Goal: Transaction & Acquisition: Book appointment/travel/reservation

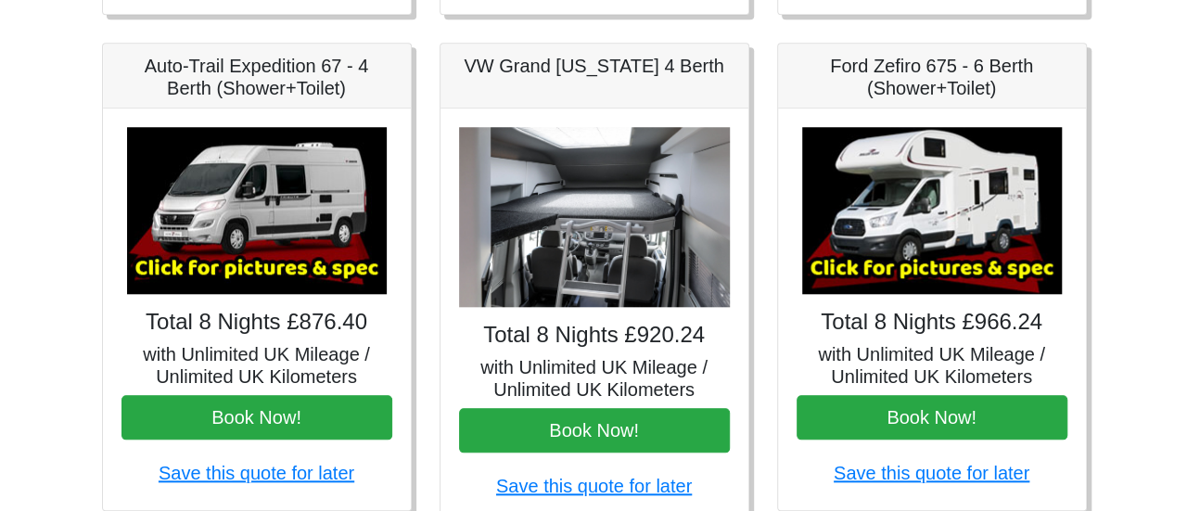
scroll to position [769, 0]
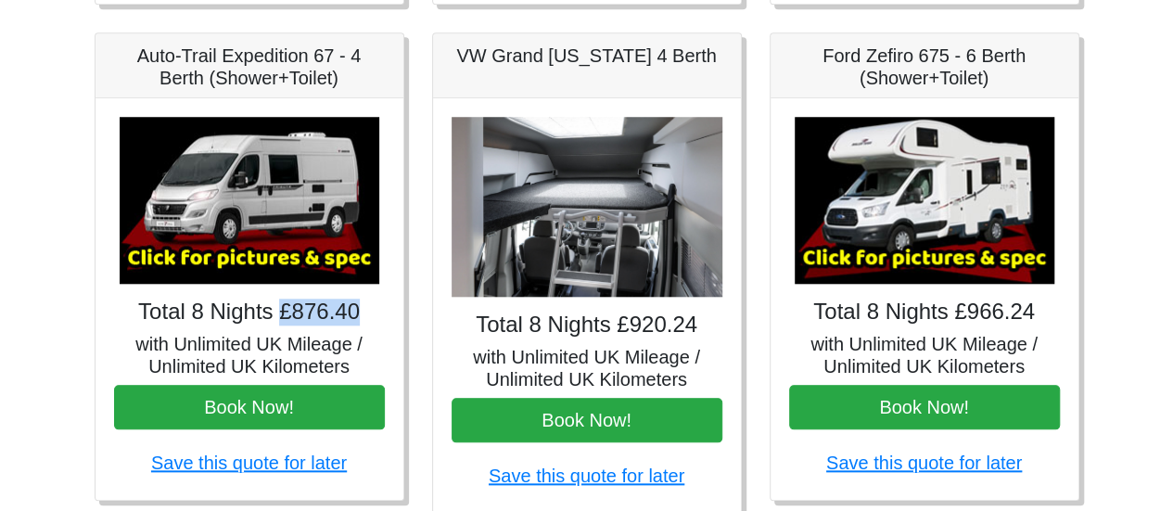
drag, startPoint x: 282, startPoint y: 313, endPoint x: 364, endPoint y: 321, distance: 81.9
click at [364, 321] on h4 "Total 8 Nights £876.40" at bounding box center [249, 312] width 271 height 27
copy h4 "£876.40"
click at [196, 231] on img at bounding box center [250, 200] width 260 height 167
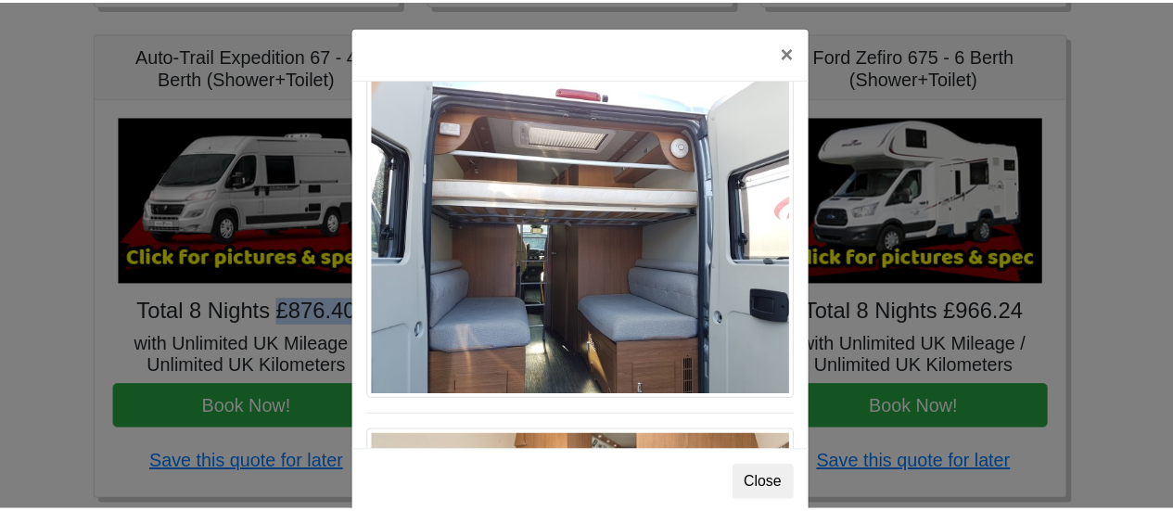
scroll to position [1587, 0]
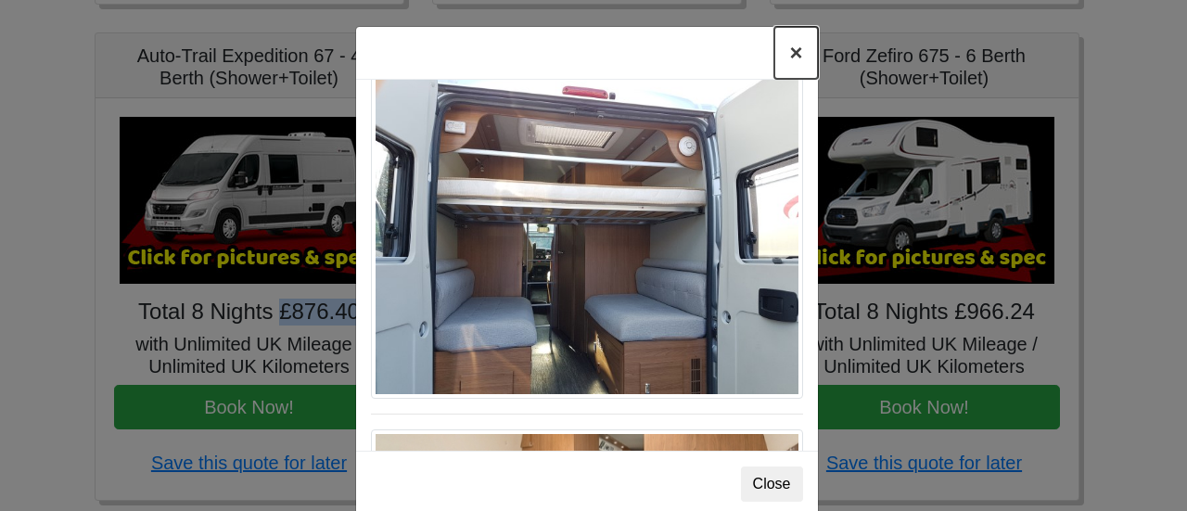
click at [785, 50] on button "×" at bounding box center [795, 53] width 43 height 52
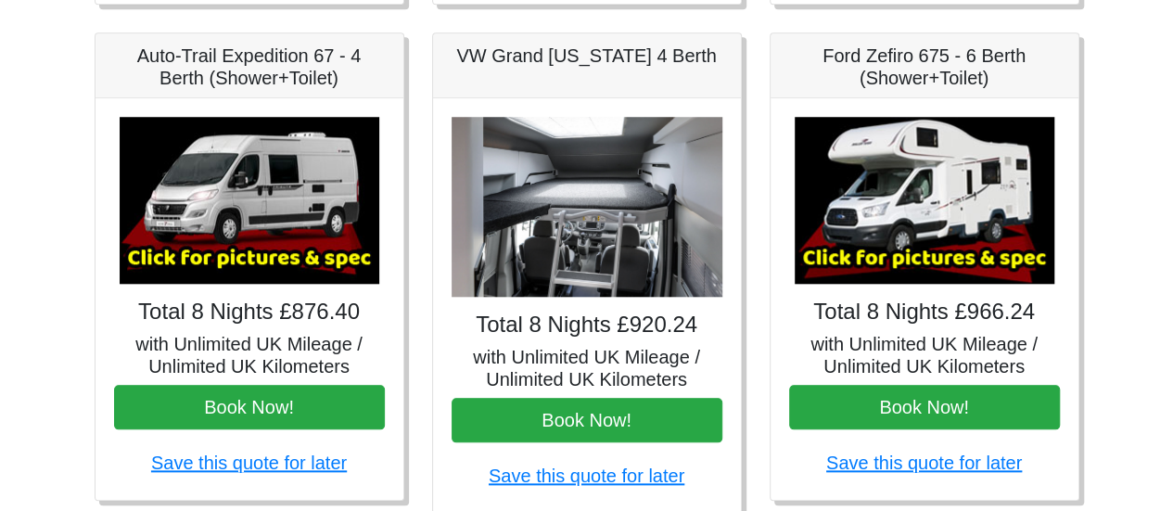
click at [44, 400] on body "CENTRAL RESERVATIONS FOR ALL ENQUIRIES [PHONE_NUMBER] Easicampers Booking : Sea…" at bounding box center [586, 156] width 1173 height 1851
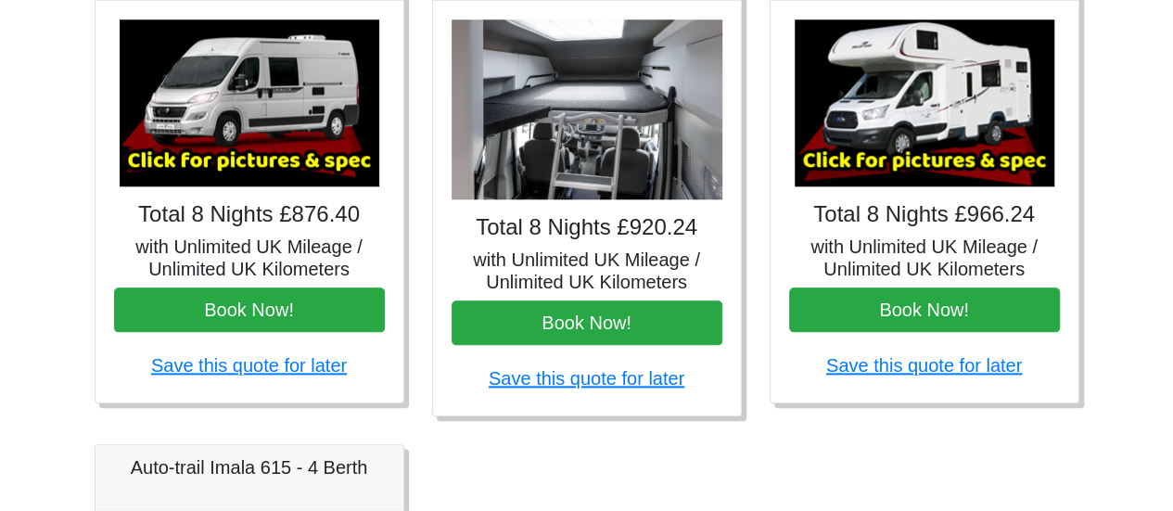
scroll to position [867, 0]
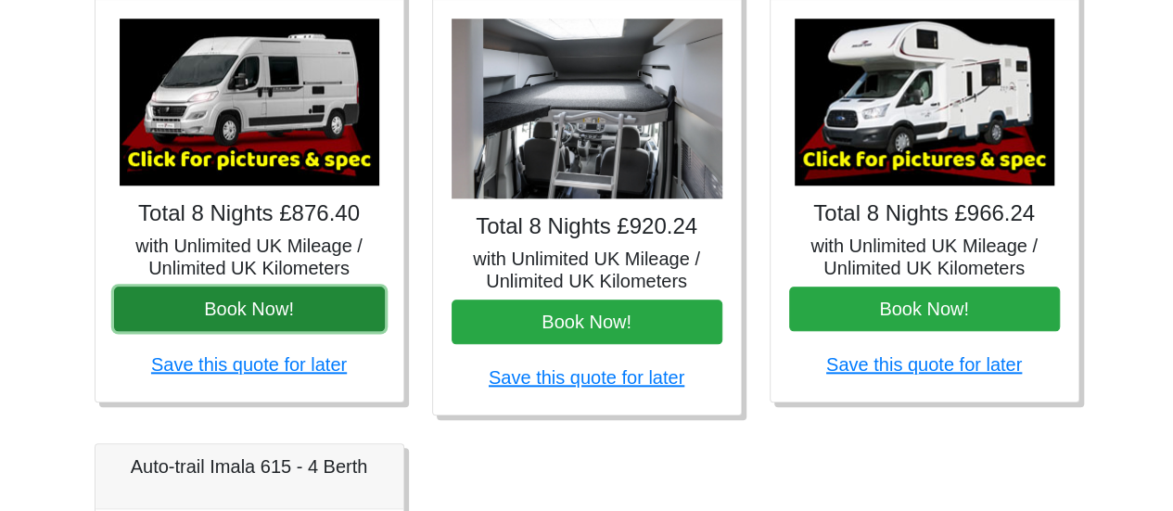
click at [259, 307] on button "Book Now!" at bounding box center [249, 309] width 271 height 45
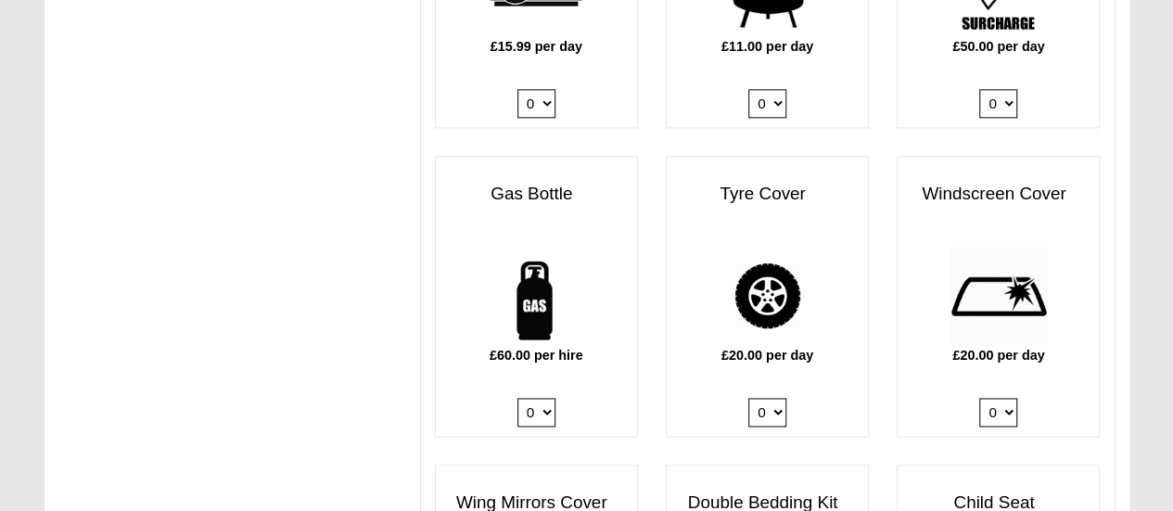
scroll to position [1205, 0]
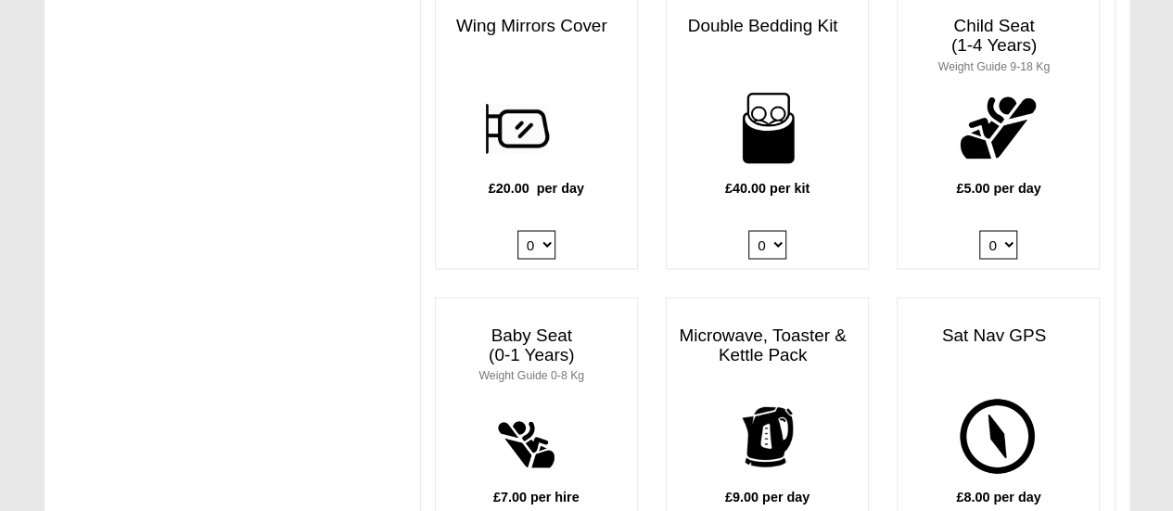
scroll to position [1681, 0]
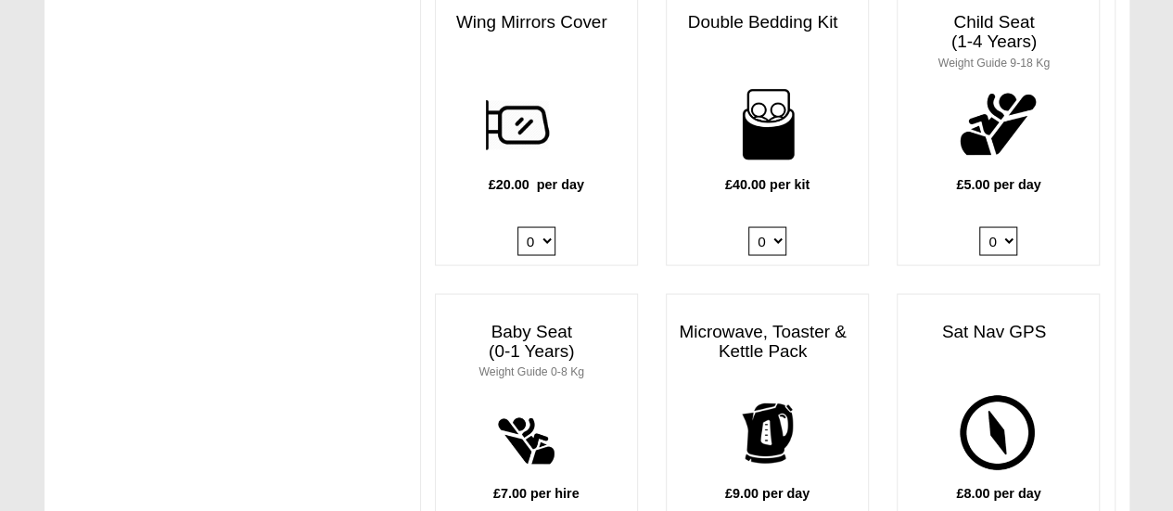
click at [772, 226] on select "0 1 2 3 4" at bounding box center [767, 240] width 38 height 29
select select "Double Bedding Kit x QTY 1 @ 40.00 GBP per kit."
click at [748, 226] on select "0 1 2 3 4" at bounding box center [767, 240] width 38 height 29
click at [358, 263] on div "IMPORTANT We advise hirers to purchase a full gas bottle now. Gas is needed for…" at bounding box center [587, 173] width 1085 height 3429
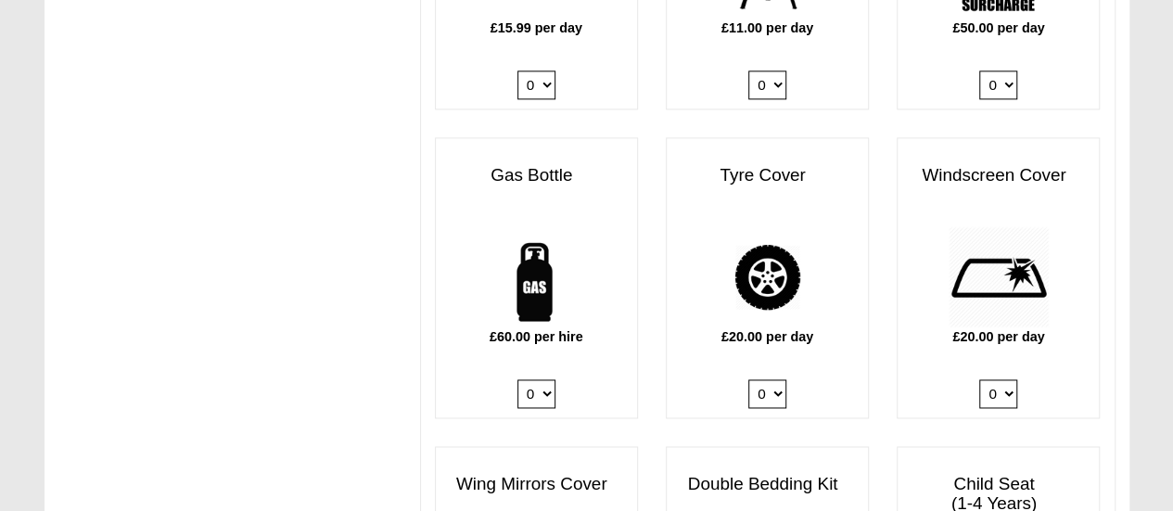
scroll to position [1220, 0]
click at [543, 378] on select "0 1" at bounding box center [536, 392] width 38 height 29
select select "Gas Bottle x QTY 1 @ 60.00 GBP per hire."
click at [517, 378] on select "0 1" at bounding box center [536, 392] width 38 height 29
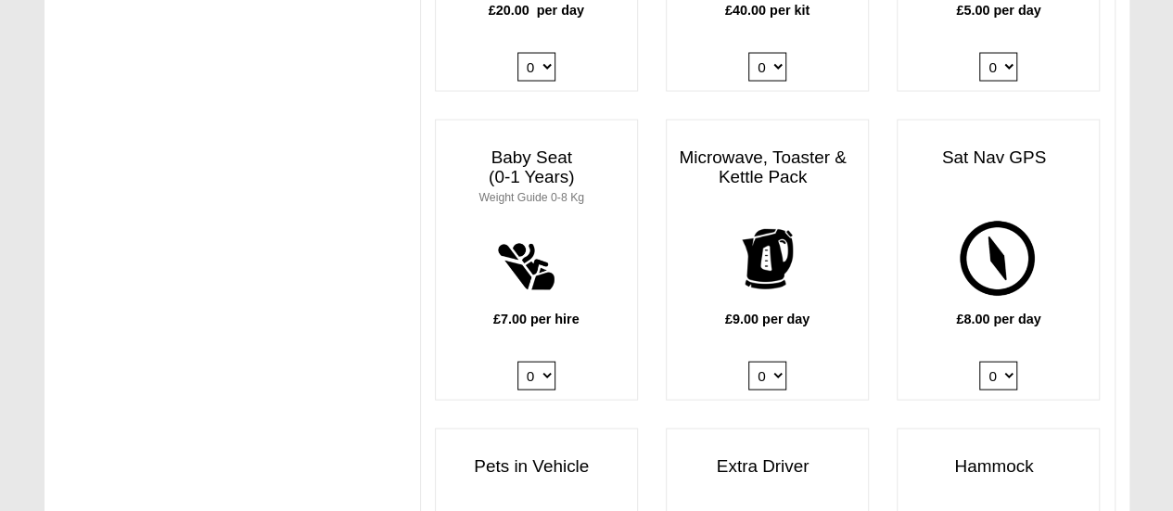
scroll to position [1856, 0]
click at [773, 361] on select "0 1" at bounding box center [767, 375] width 38 height 29
select select "Kitchen Pack x QTY 1 @ 9.00 GBP per day."
click at [748, 361] on select "0 1" at bounding box center [767, 375] width 38 height 29
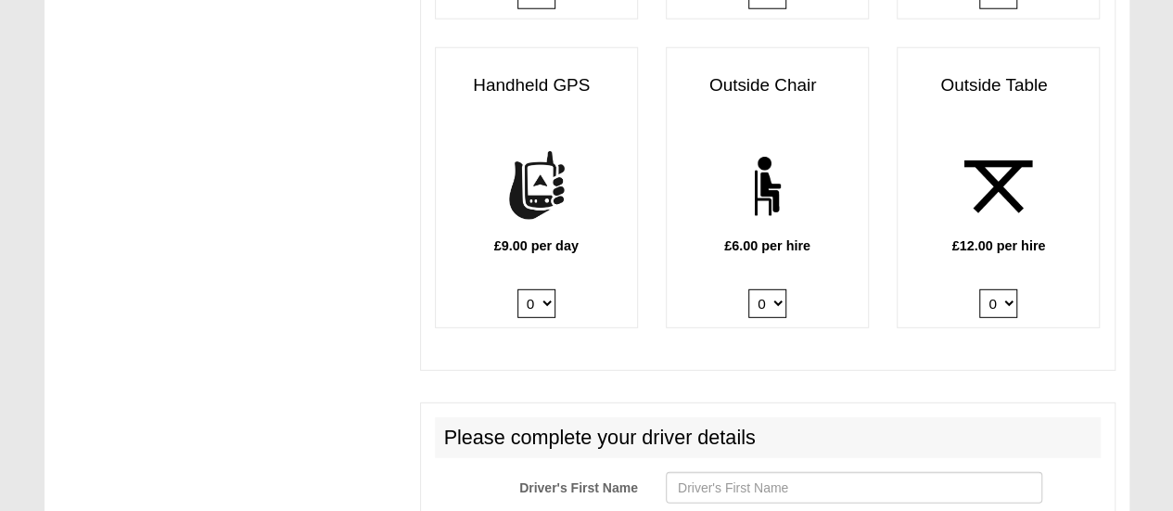
scroll to position [2545, 0]
click at [1010, 289] on select "0 1 2" at bounding box center [998, 303] width 38 height 29
select select "Outside Table x QTY 1 @ 12.00 GBP per hire."
click at [979, 289] on select "0 1 2" at bounding box center [998, 303] width 38 height 29
click at [783, 289] on select "0 1 2 3 4 5 6" at bounding box center [767, 303] width 38 height 29
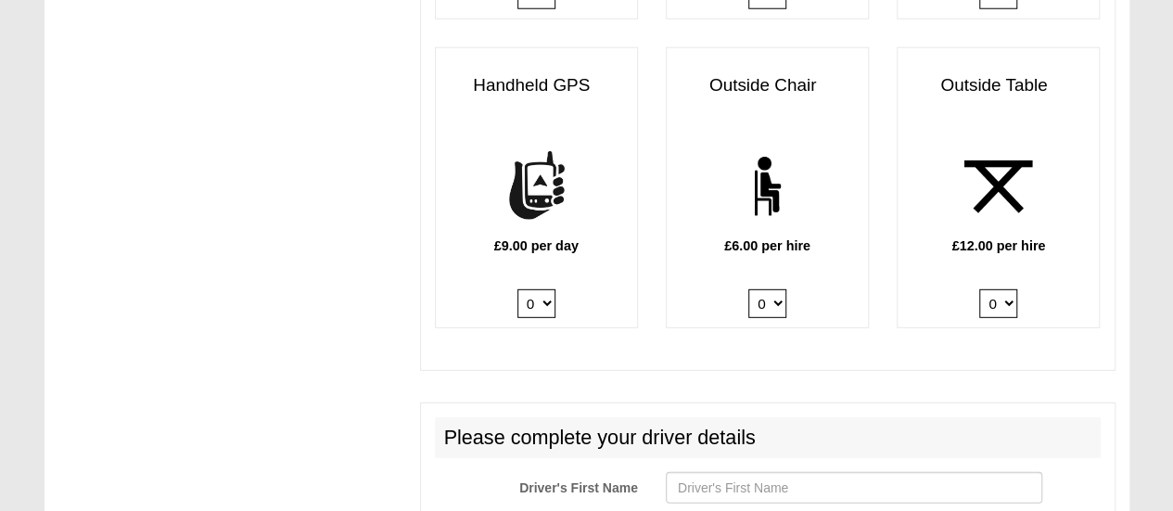
select select "Outside Chair x QTY 3 @ 6.00 GBP per hire."
click at [748, 289] on select "0 1 2 3 4 5 6" at bounding box center [767, 303] width 38 height 29
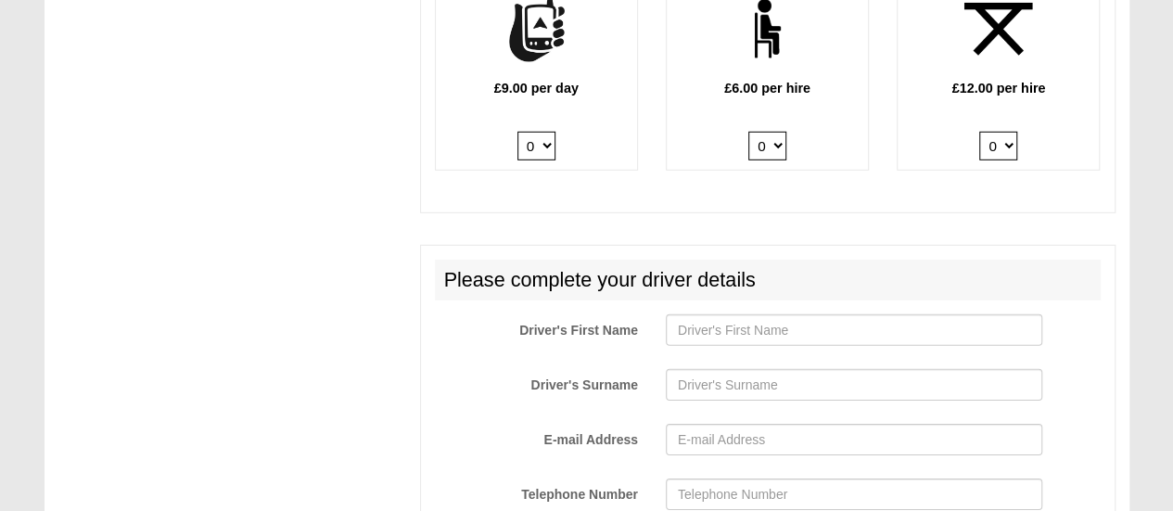
scroll to position [2708, 0]
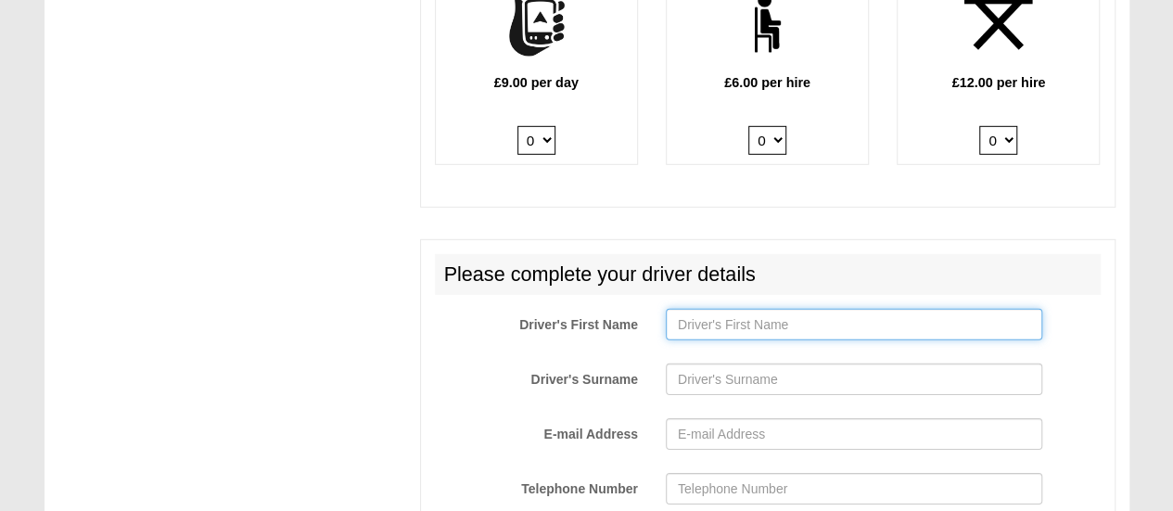
click at [741, 309] on input "Driver's First Name" at bounding box center [854, 325] width 376 height 32
type input "Julian"
type input "Gellier"
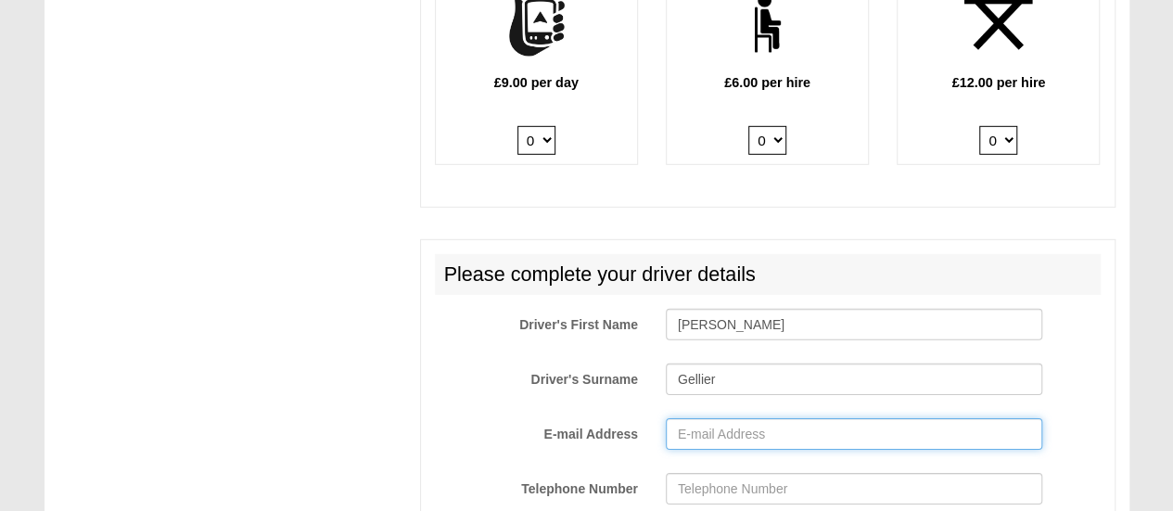
type input "j.gellier@gmail.com"
type input "+33664318395"
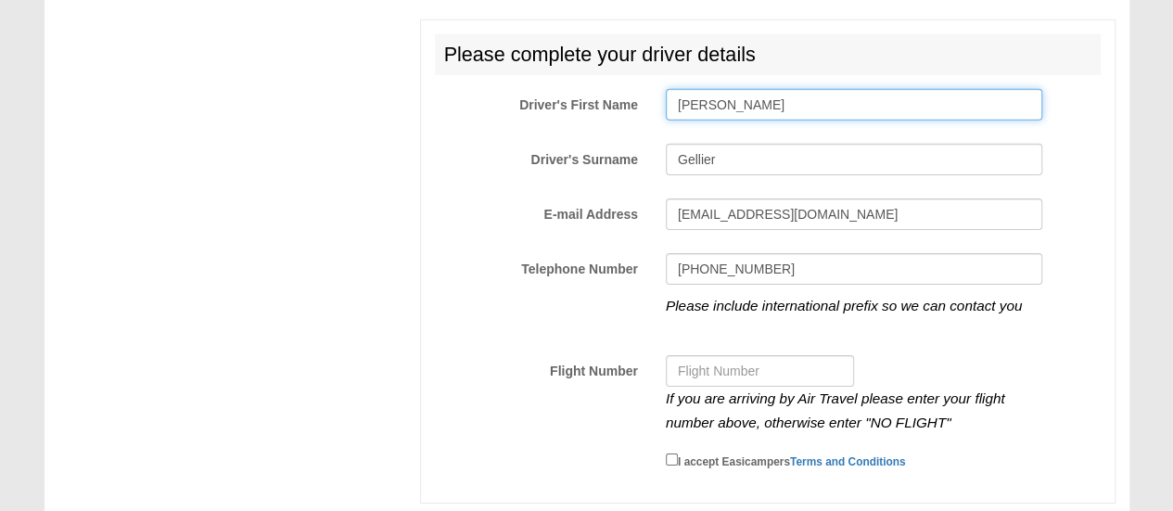
scroll to position [2927, 0]
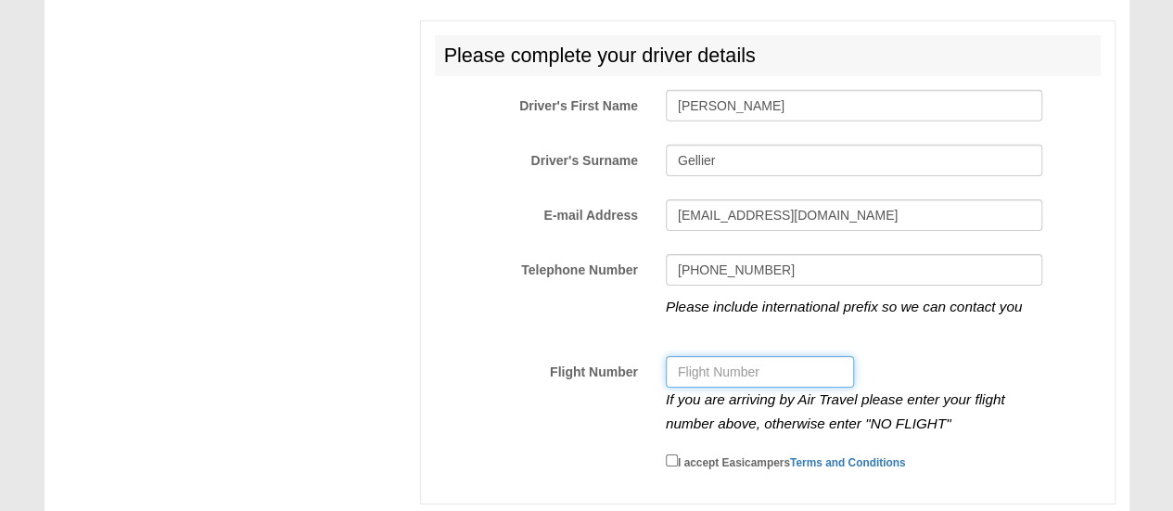
click at [699, 356] on input "Flight Number" at bounding box center [760, 372] width 188 height 32
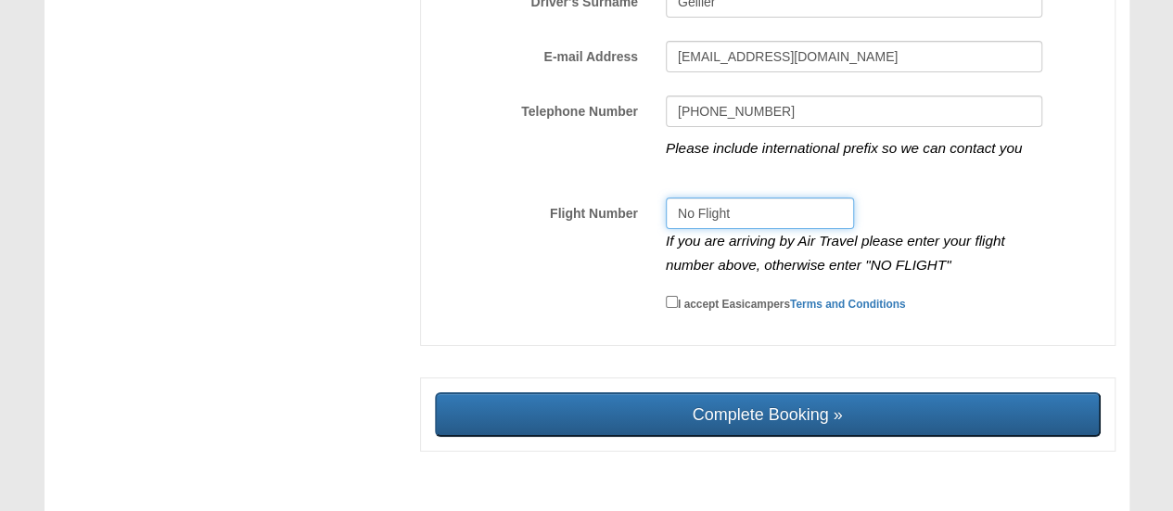
scroll to position [3086, 0]
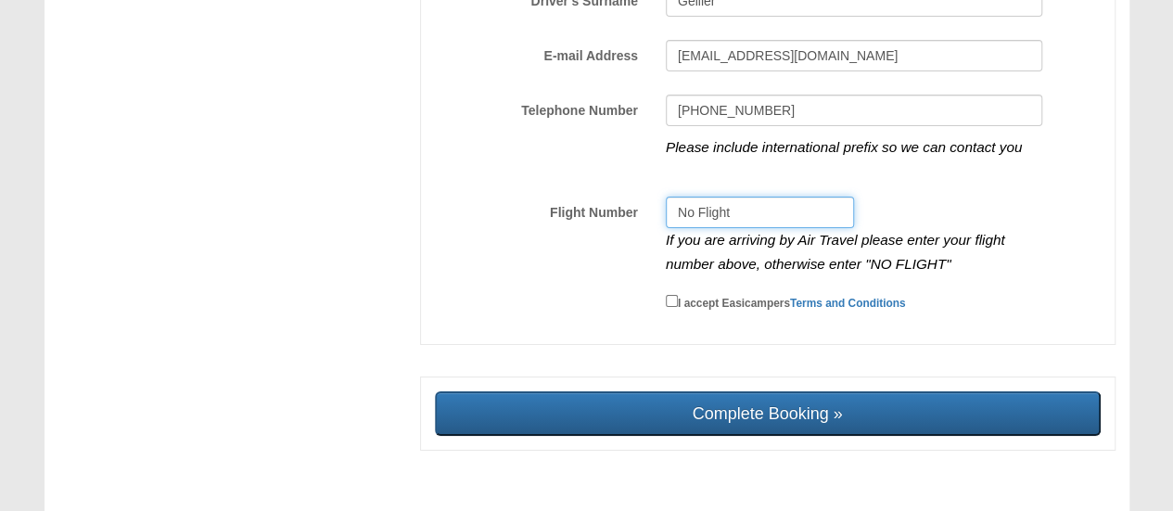
type input "No Flight"
click at [670, 295] on input "I accept Easicampers Terms and Conditions" at bounding box center [672, 301] width 12 height 12
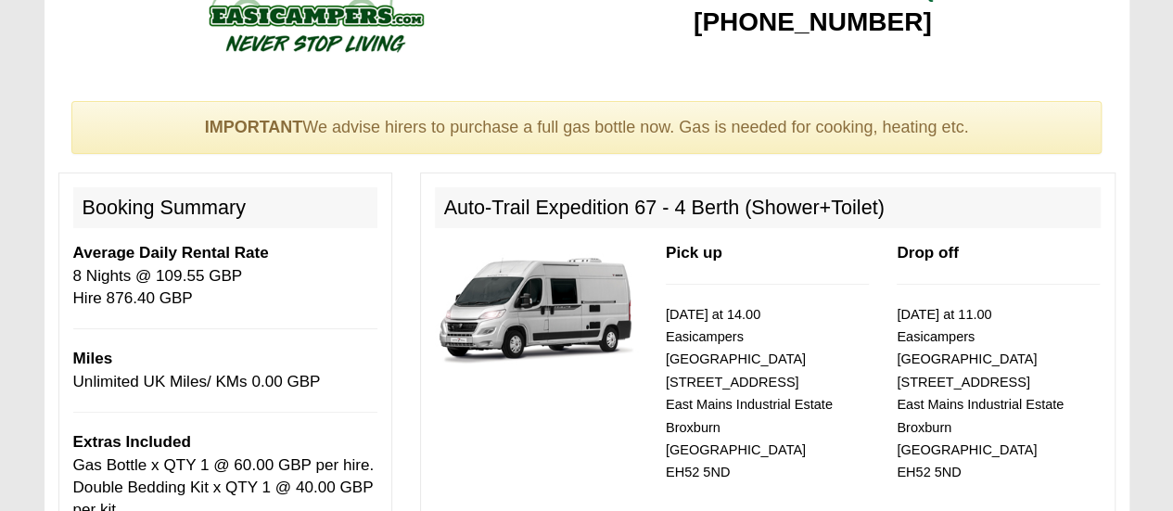
scroll to position [61, 0]
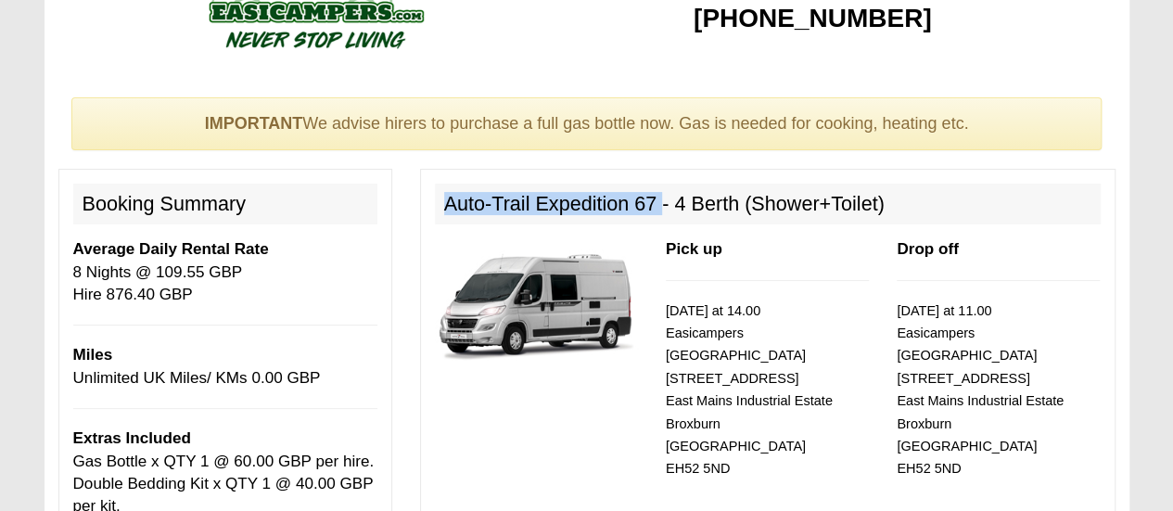
drag, startPoint x: 447, startPoint y: 198, endPoint x: 658, endPoint y: 198, distance: 211.4
click at [658, 198] on h2 "Auto-Trail Expedition 67 - 4 Berth (Shower+Toilet)" at bounding box center [768, 204] width 666 height 41
copy h2 "Auto-Trail Expedition 67"
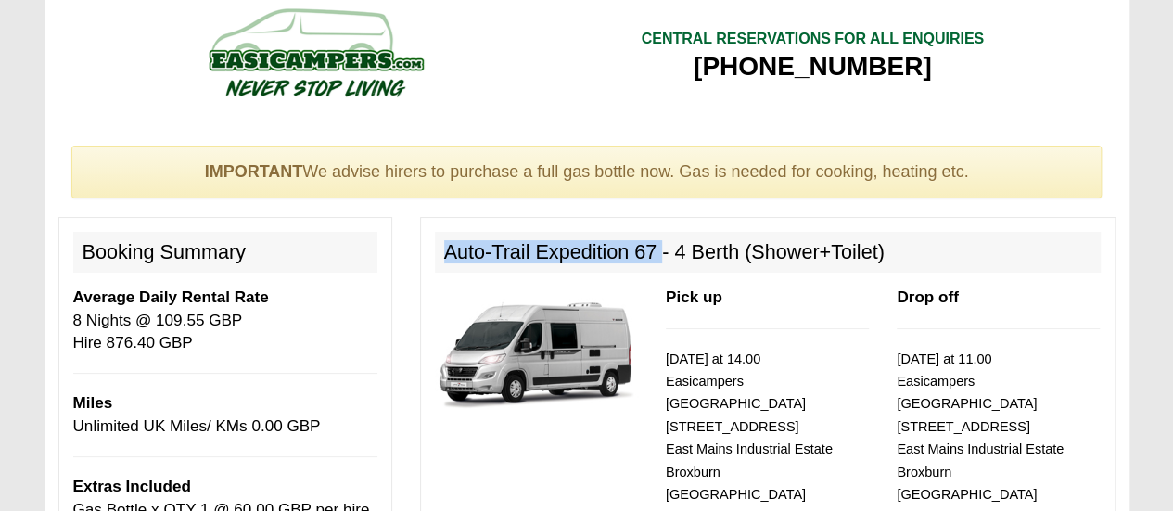
scroll to position [12, 0]
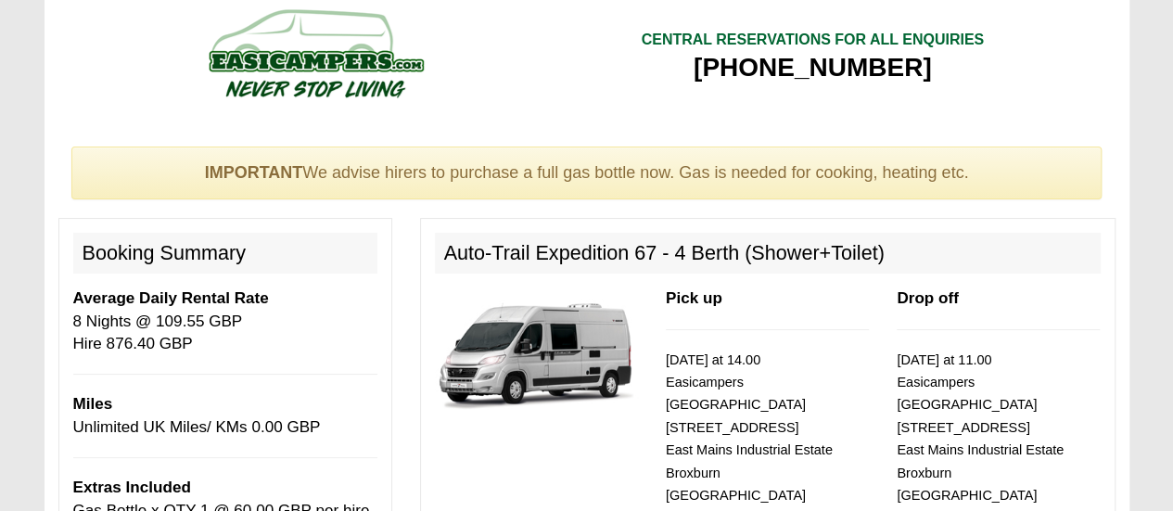
click at [759, 380] on small "02/05/2026 at 14.00 Easicampers Edinburgh 1 Drovers Road East Mains Industrial …" at bounding box center [749, 438] width 167 height 173
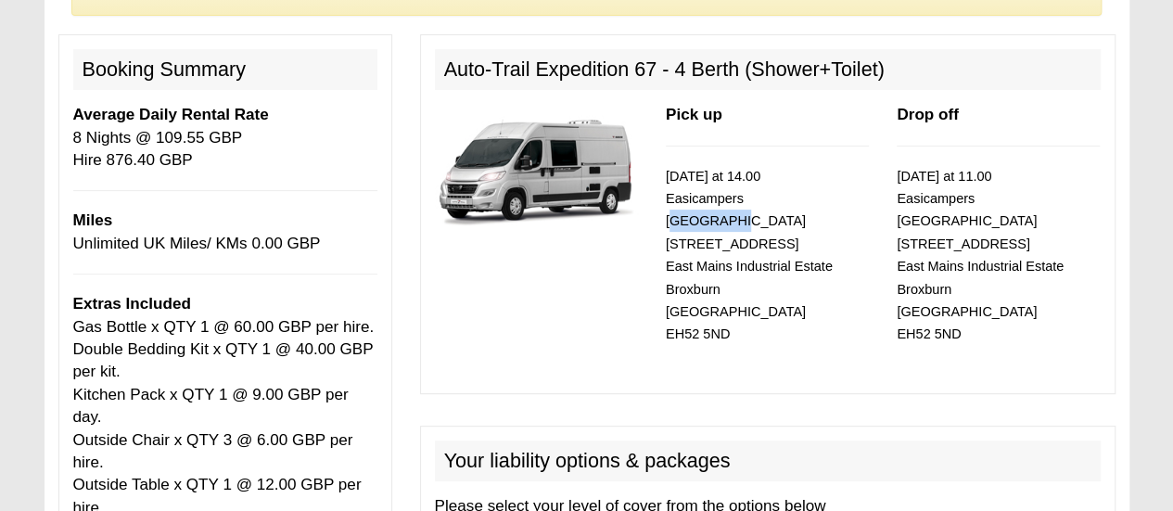
scroll to position [177, 0]
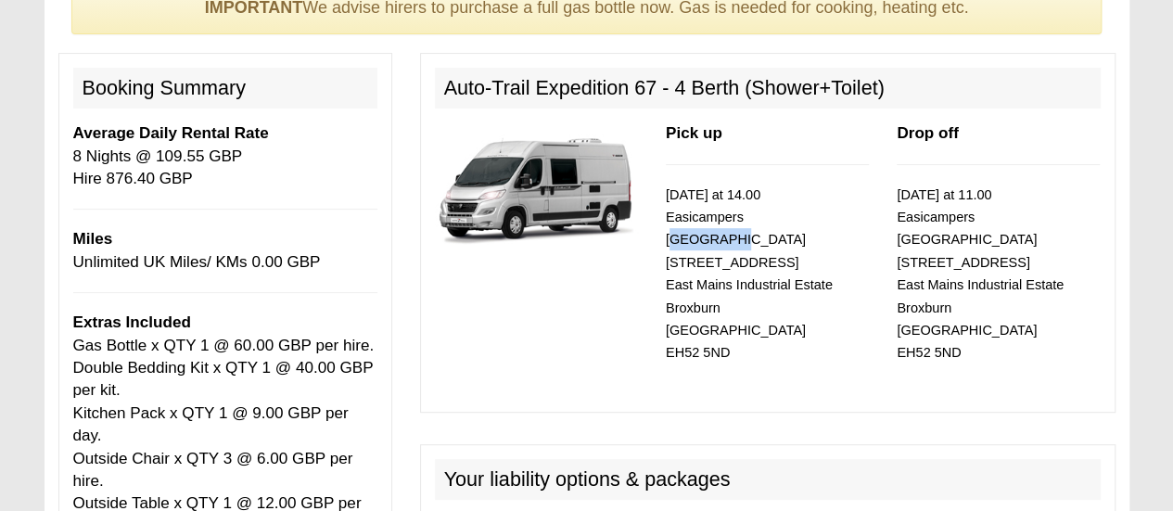
click at [499, 175] on img at bounding box center [536, 187] width 203 height 131
click at [532, 200] on img at bounding box center [536, 187] width 203 height 131
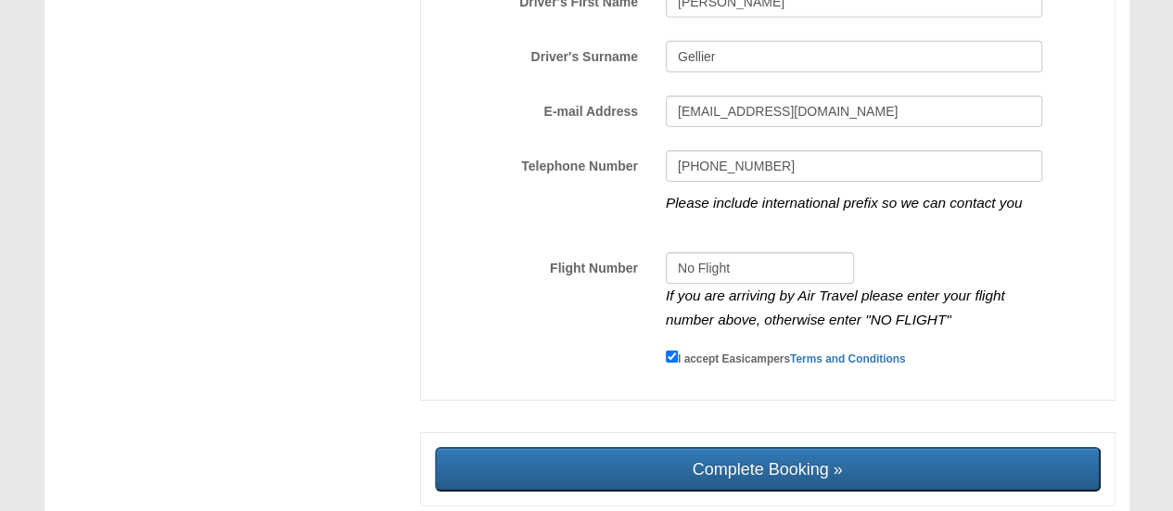
scroll to position [3039, 0]
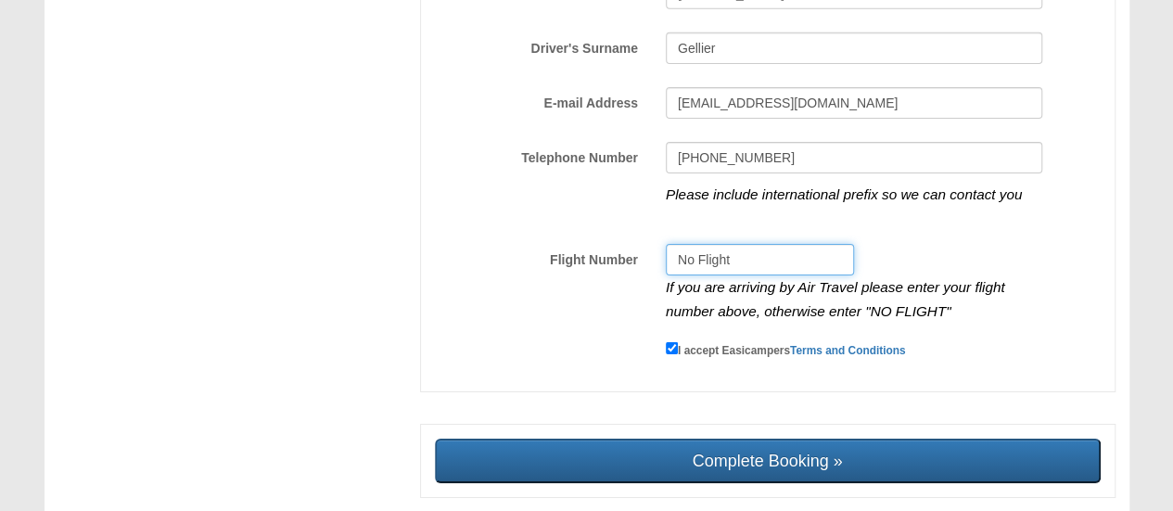
click at [769, 244] on input "No Flight" at bounding box center [760, 260] width 188 height 32
click at [582, 338] on label at bounding box center [536, 350] width 231 height 25
click at [666, 342] on input "I accept Easicampers Terms and Conditions" at bounding box center [672, 348] width 12 height 12
click at [702, 344] on small "I accept Easicampers Terms and Conditions" at bounding box center [792, 350] width 228 height 13
click at [678, 342] on input "I accept Easicampers Terms and Conditions" at bounding box center [672, 348] width 12 height 12
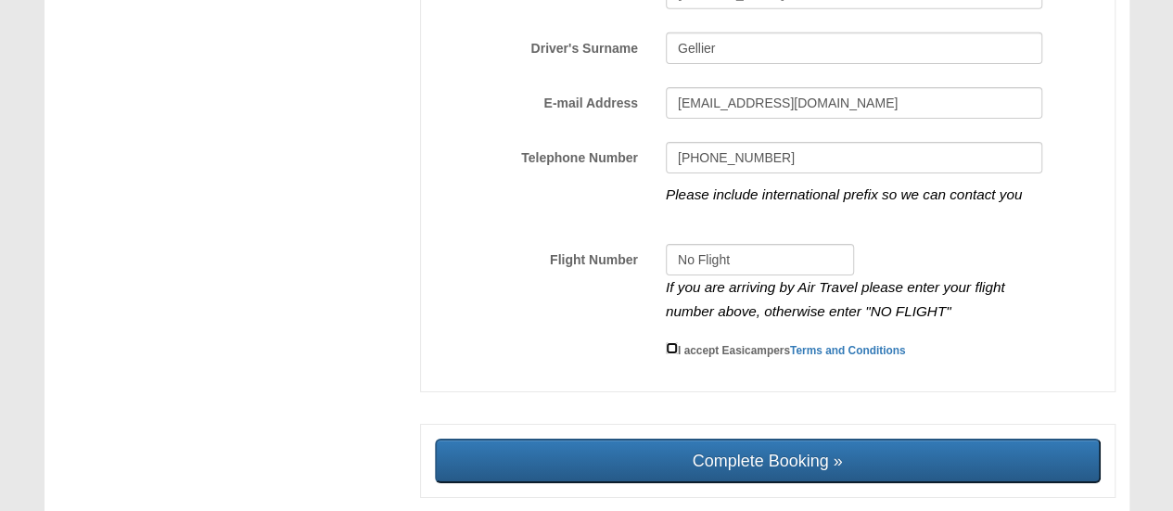
checkbox input "true"
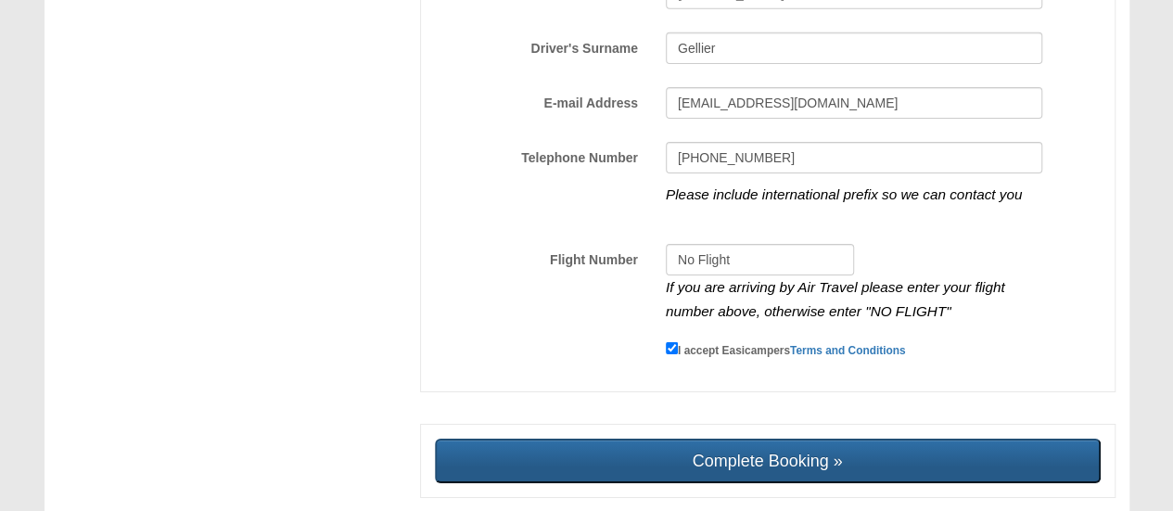
click at [739, 439] on input "Complete Booking »" at bounding box center [768, 461] width 666 height 45
type input "Sending, please wait..."
